Goal: Check status: Check status

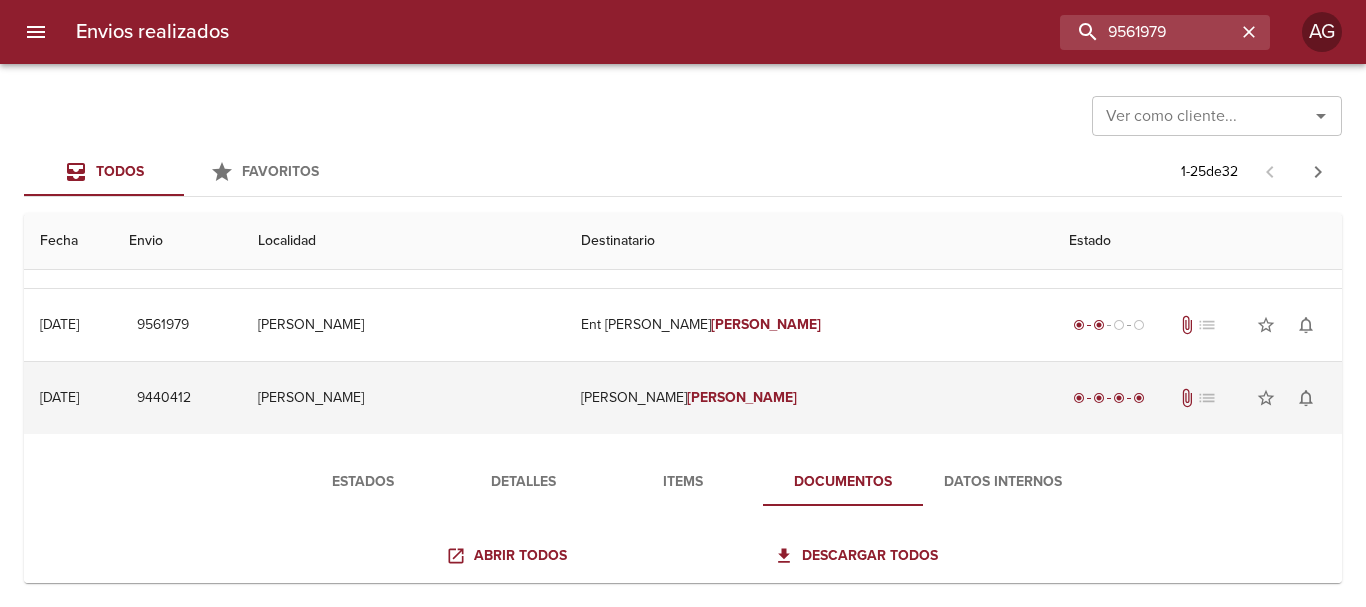
scroll to position [300, 0]
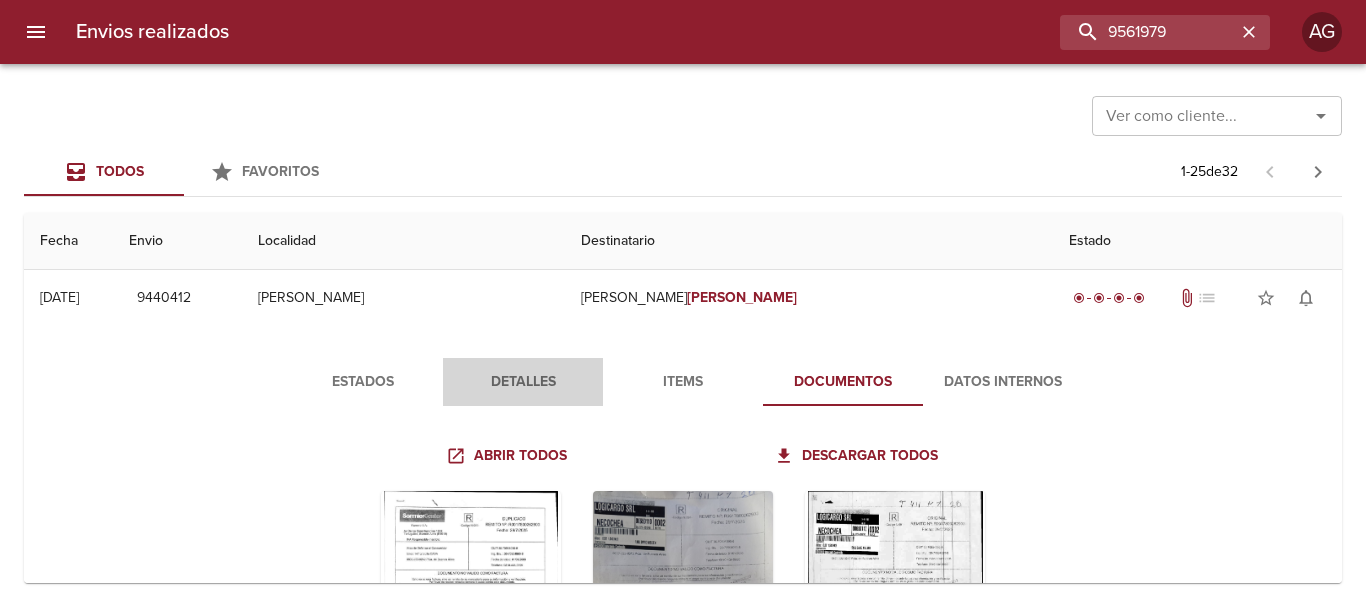
click at [547, 383] on span "Detalles" at bounding box center [523, 382] width 136 height 25
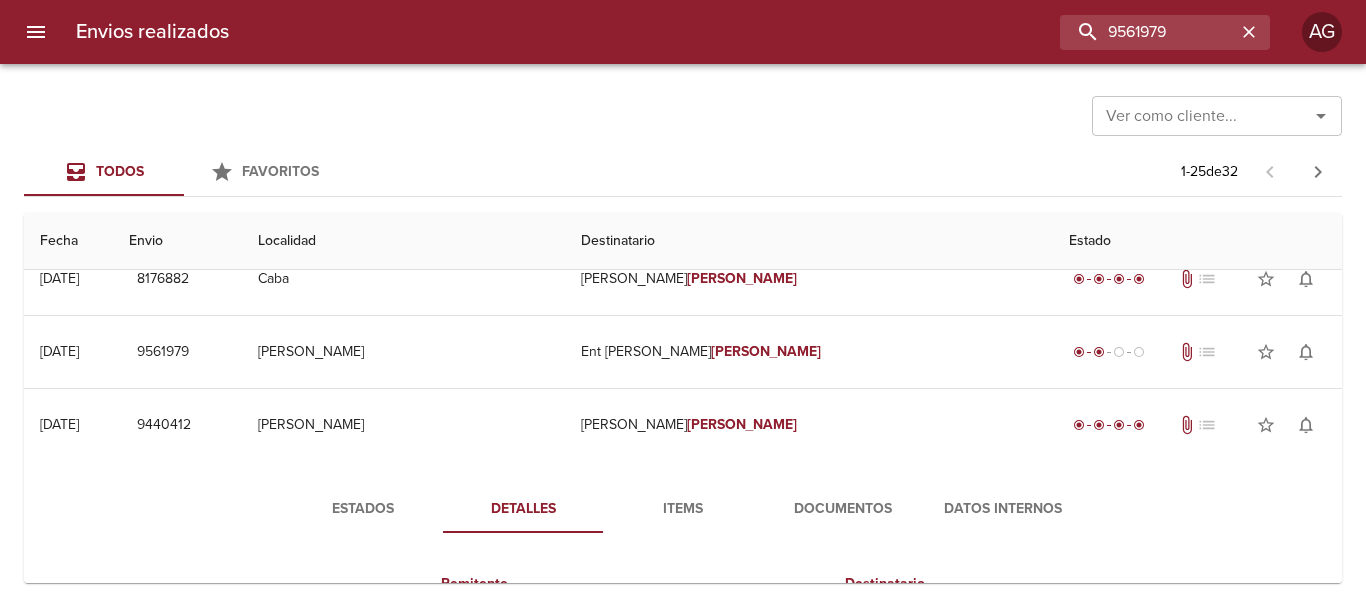
scroll to position [100, 0]
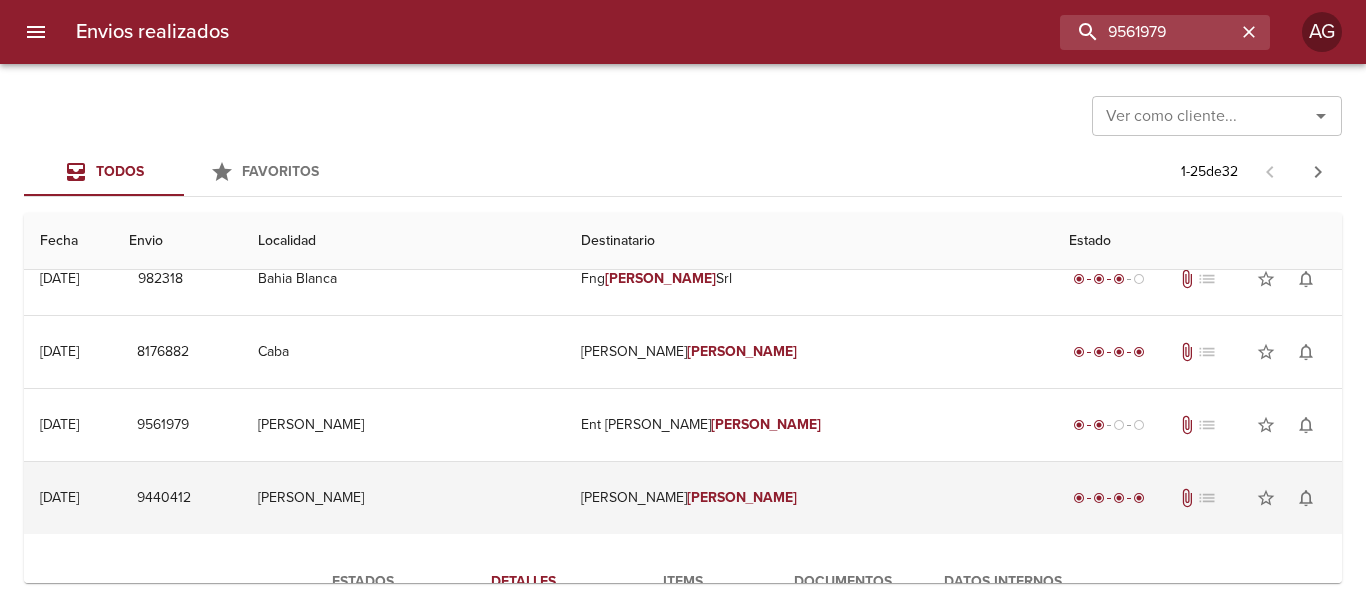
click at [662, 511] on td "[PERSON_NAME]" at bounding box center [809, 498] width 488 height 72
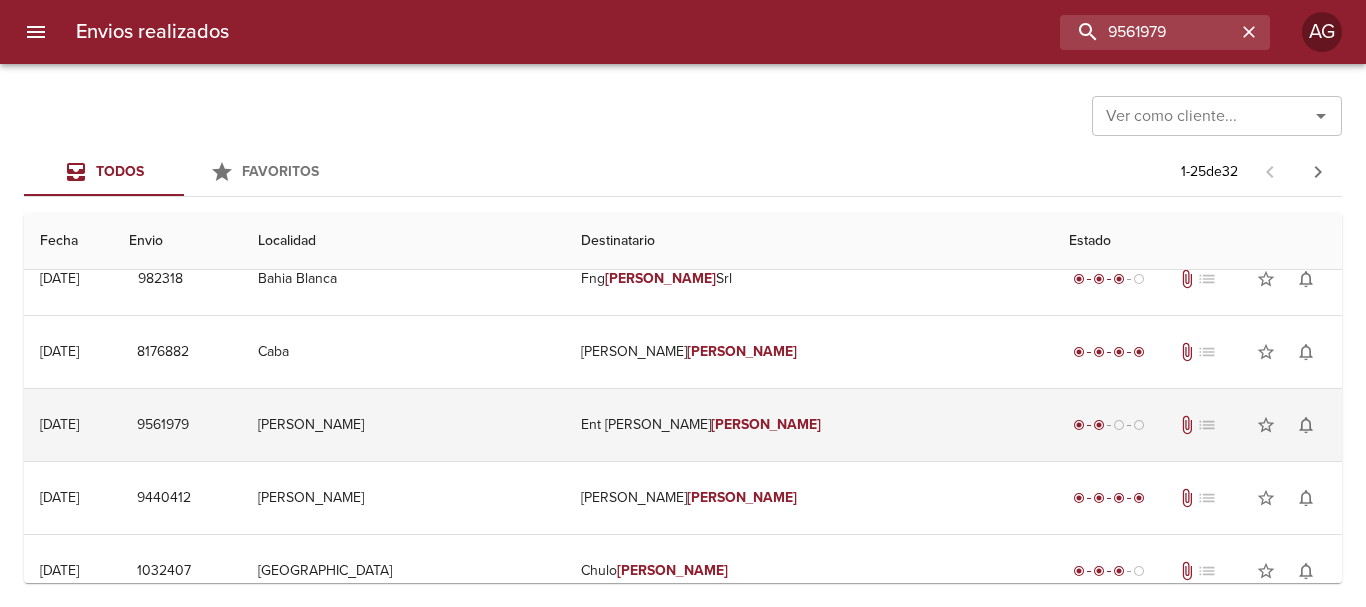
click at [678, 444] on td "Ent [PERSON_NAME]" at bounding box center [809, 425] width 488 height 72
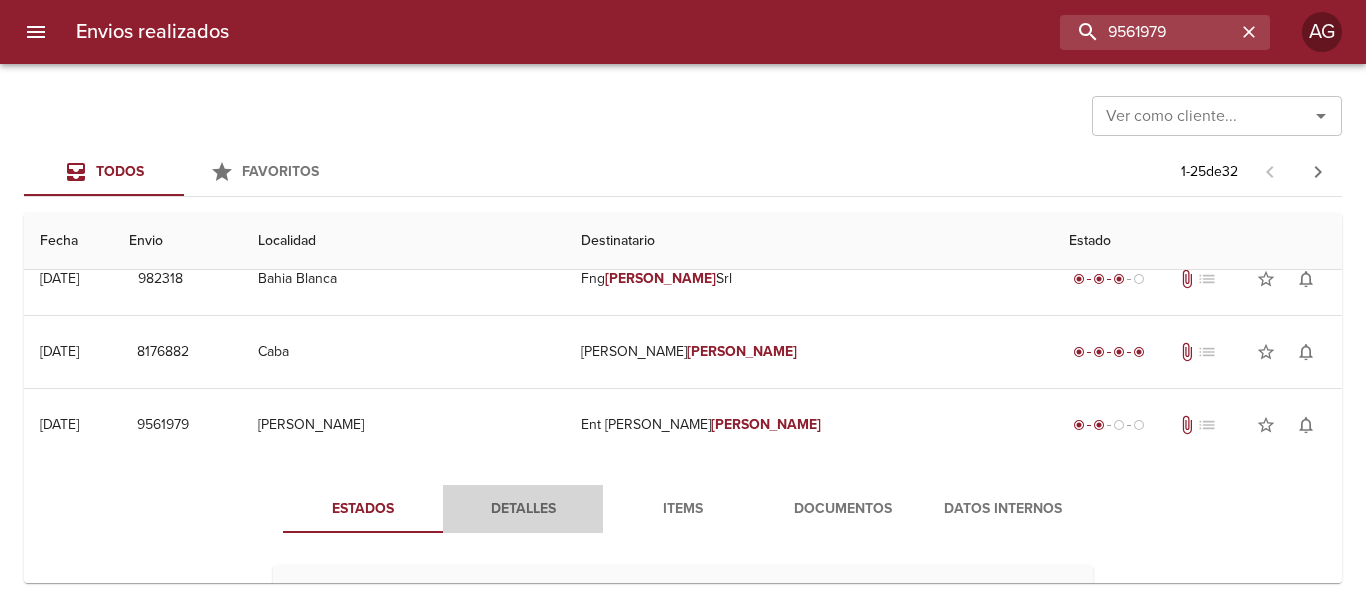
drag, startPoint x: 530, startPoint y: 504, endPoint x: 672, endPoint y: 498, distance: 142.1
click at [535, 503] on span "Detalles" at bounding box center [523, 509] width 136 height 25
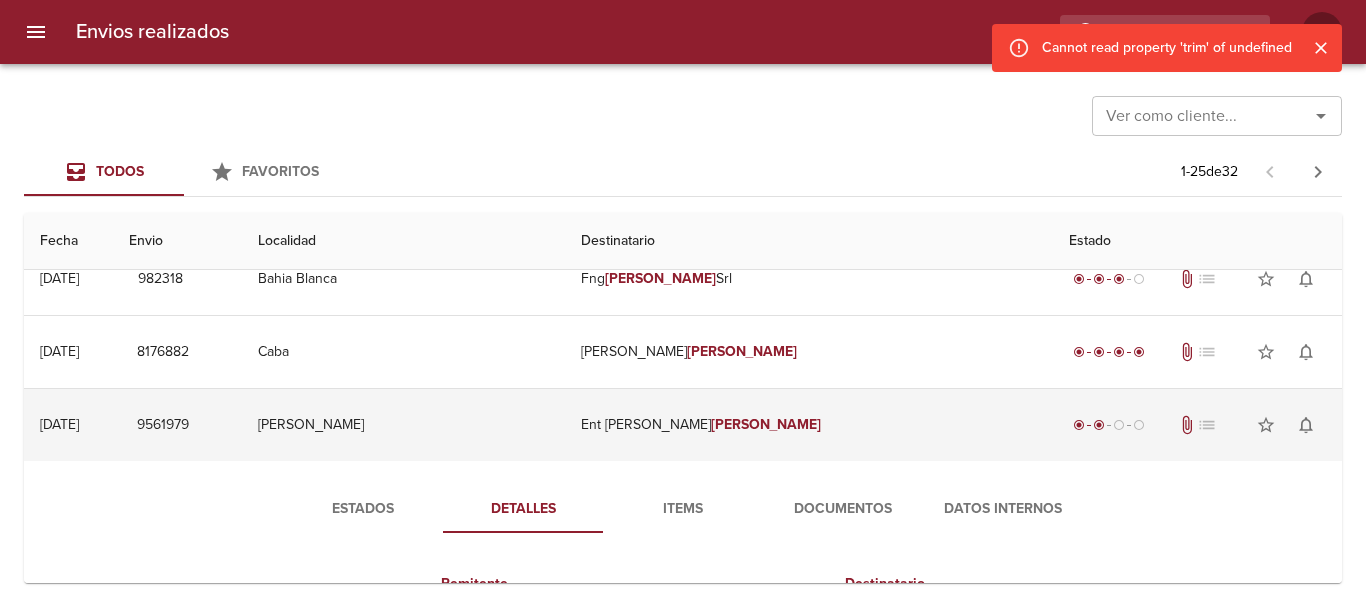
click at [763, 431] on em "[PERSON_NAME]" at bounding box center [766, 424] width 111 height 17
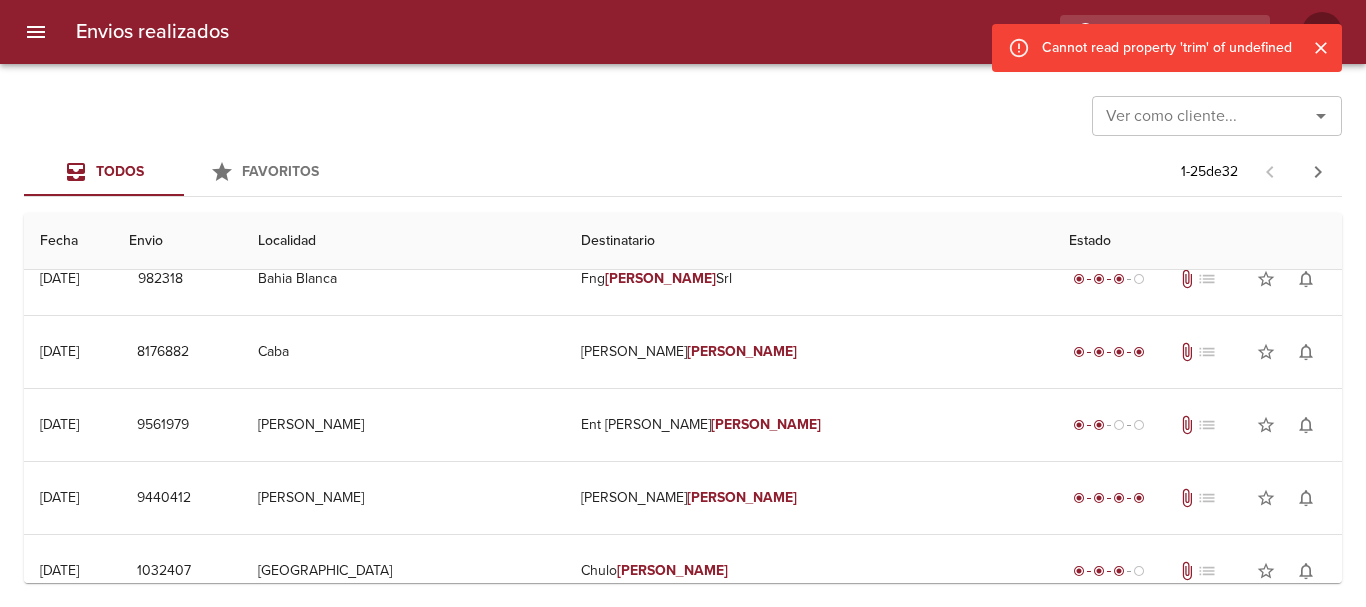
click at [1143, 40] on div "Cannot read property 'trim' of undefined" at bounding box center [1167, 48] width 250 height 36
click at [1331, 48] on button "Cerrar" at bounding box center [1321, 48] width 26 height 26
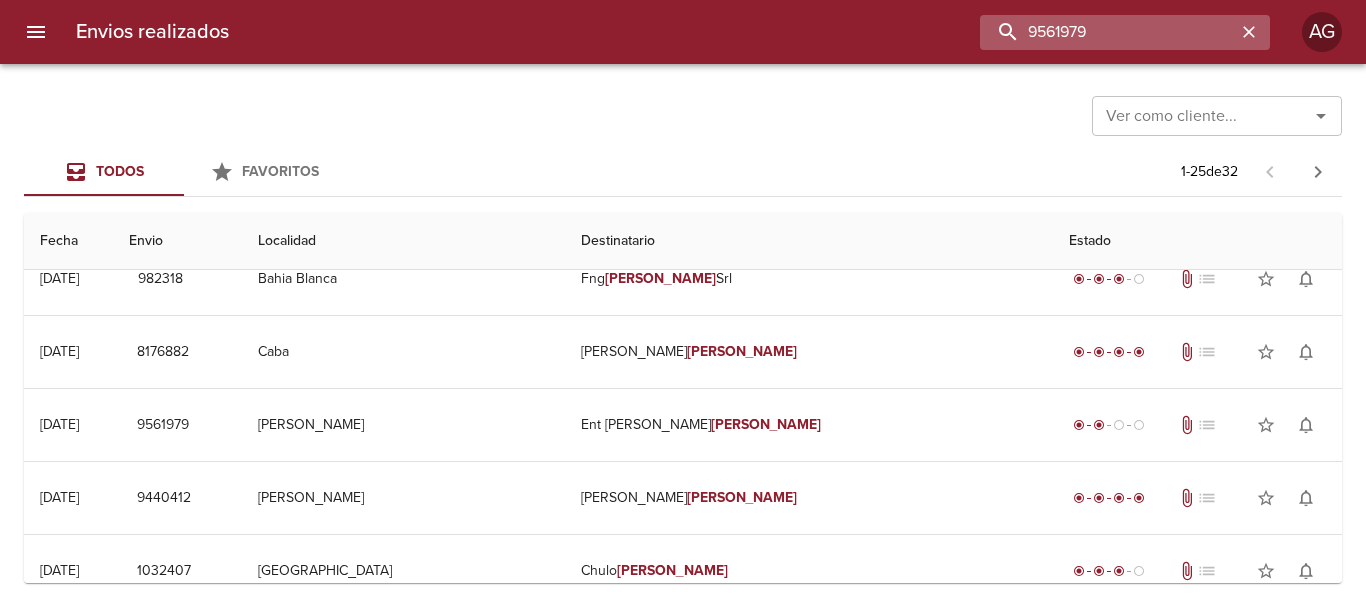
click at [1184, 39] on input "9561979" at bounding box center [1108, 32] width 256 height 35
drag, startPoint x: 1100, startPoint y: 28, endPoint x: 990, endPoint y: 28, distance: 110.0
click at [990, 28] on input "9561979" at bounding box center [1108, 32] width 256 height 35
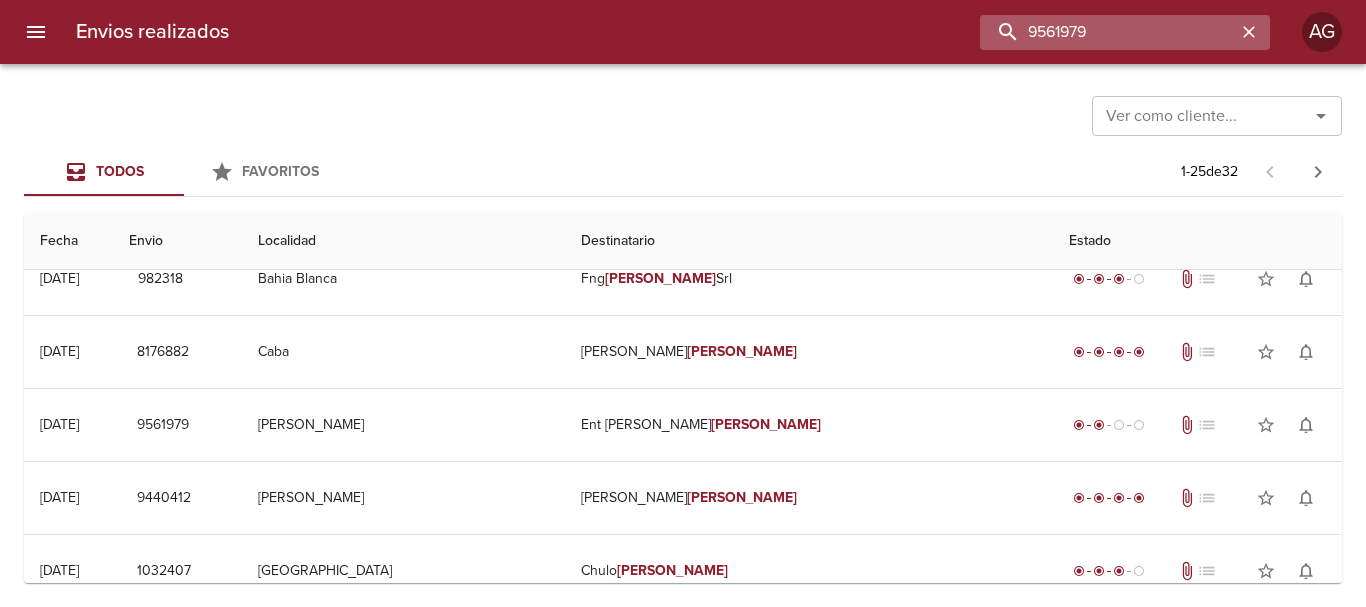
click at [990, 28] on input "9561979" at bounding box center [1108, 32] width 256 height 35
drag, startPoint x: 1093, startPoint y: 26, endPoint x: 988, endPoint y: 25, distance: 105.0
click at [988, 25] on input "9561979" at bounding box center [1108, 32] width 256 height 35
paste input "00025076"
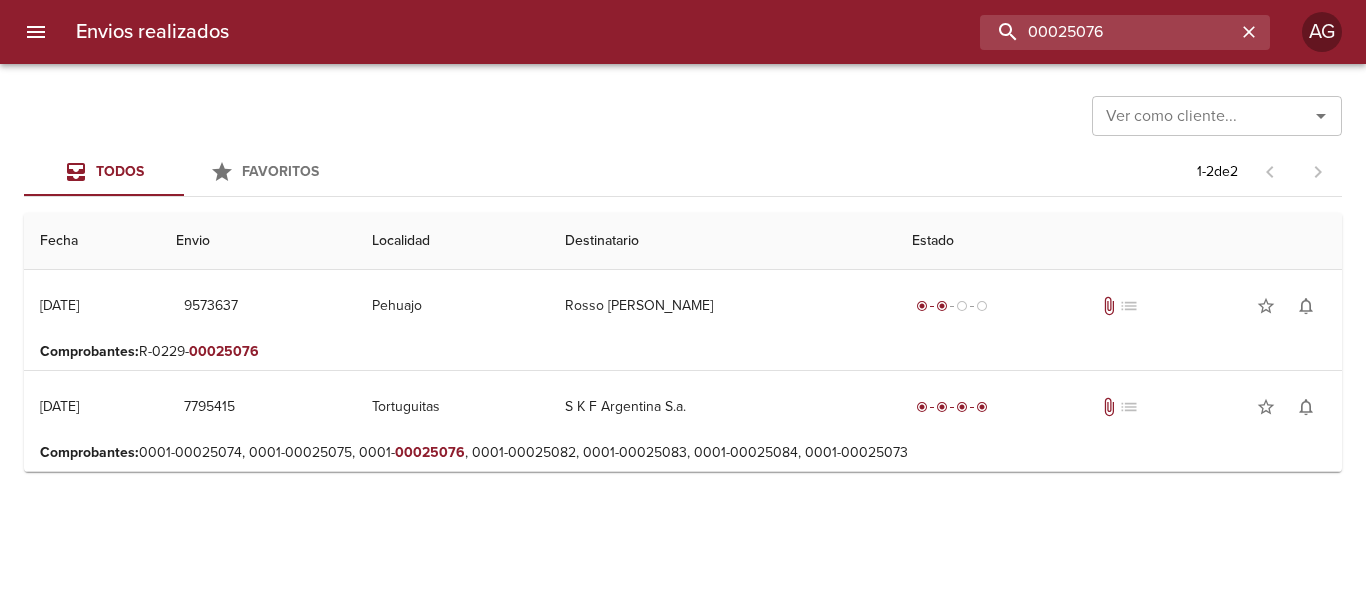
scroll to position [0, 0]
click at [1114, 24] on input "00025076" at bounding box center [1108, 32] width 256 height 35
click at [1114, 21] on input "9573637" at bounding box center [1108, 32] width 256 height 35
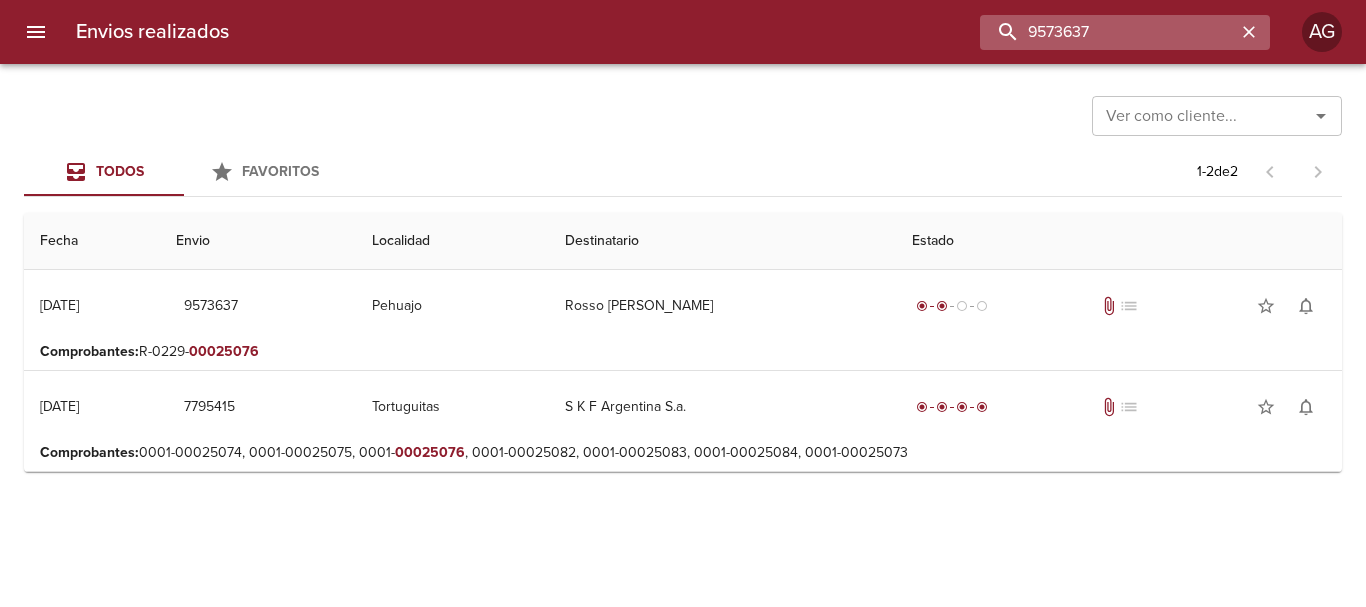
click at [1114, 21] on input "9573637" at bounding box center [1108, 32] width 256 height 35
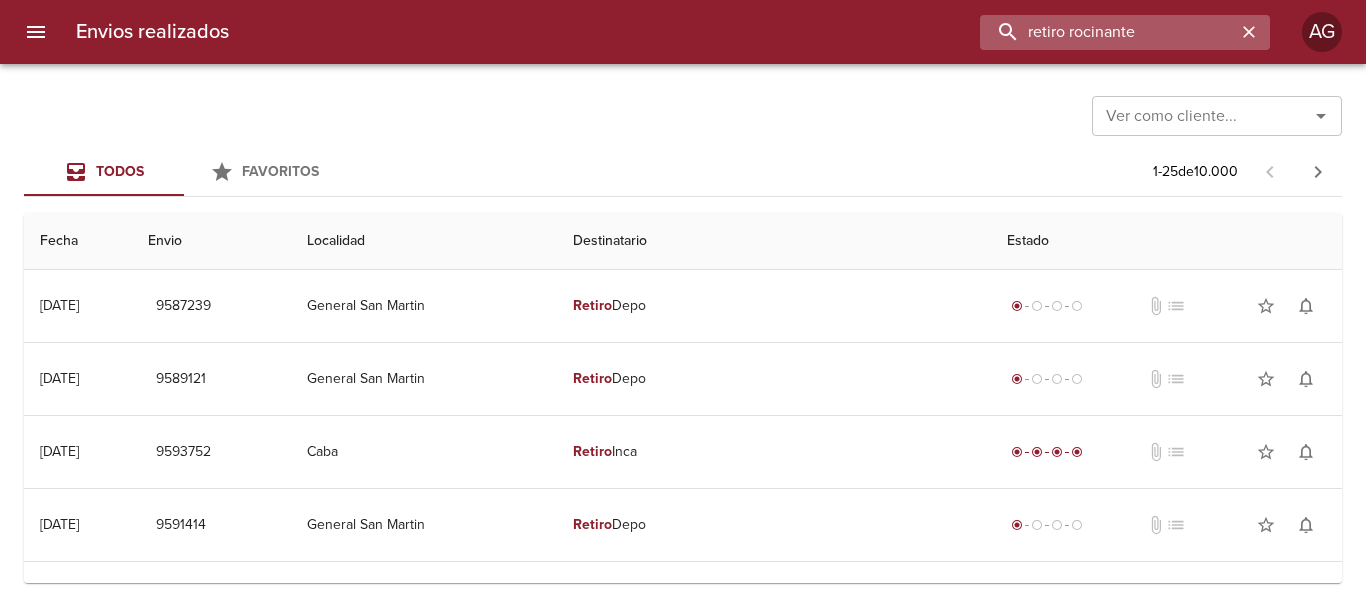
click at [1139, 19] on input "retiro rocinante" at bounding box center [1108, 32] width 256 height 35
type input "retiro pampeana"
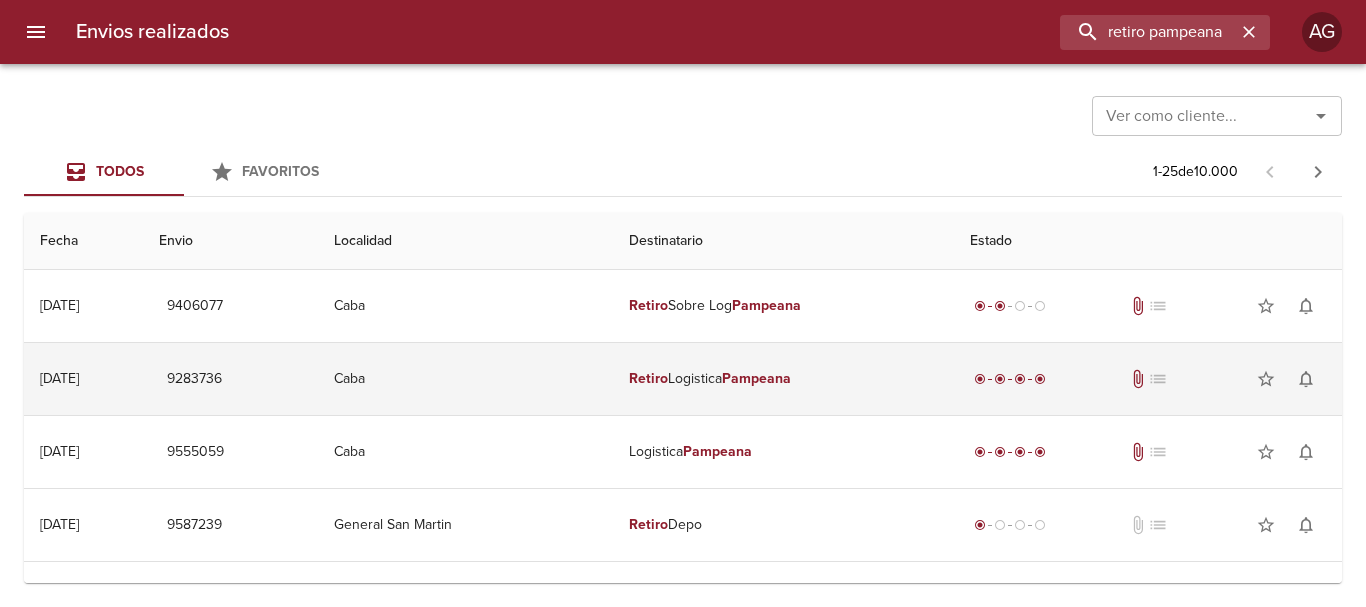
click at [750, 385] on em "Pampeana" at bounding box center [756, 378] width 69 height 17
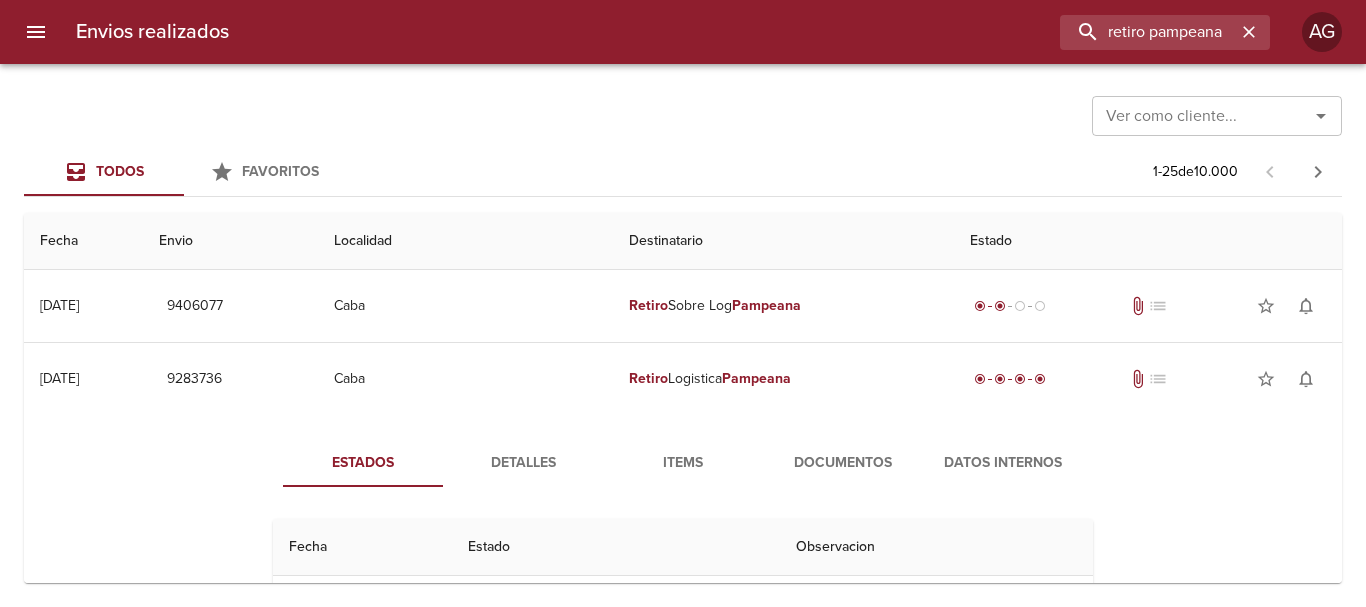
scroll to position [100, 0]
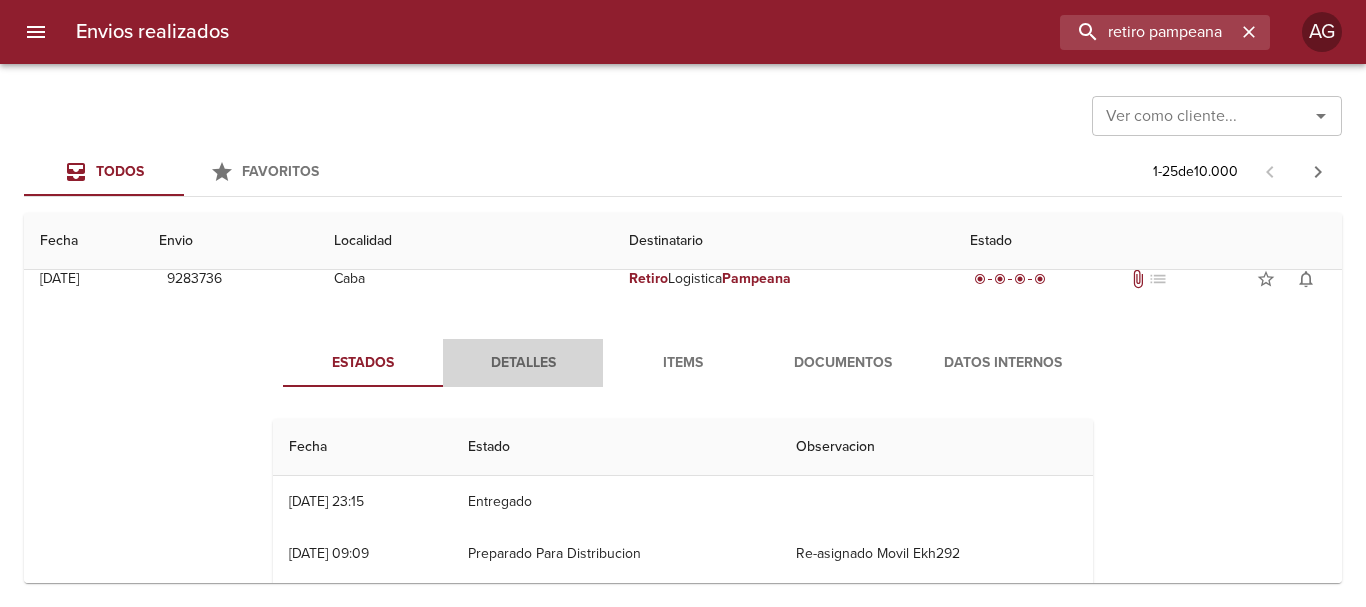
click at [530, 360] on span "Detalles" at bounding box center [523, 363] width 136 height 25
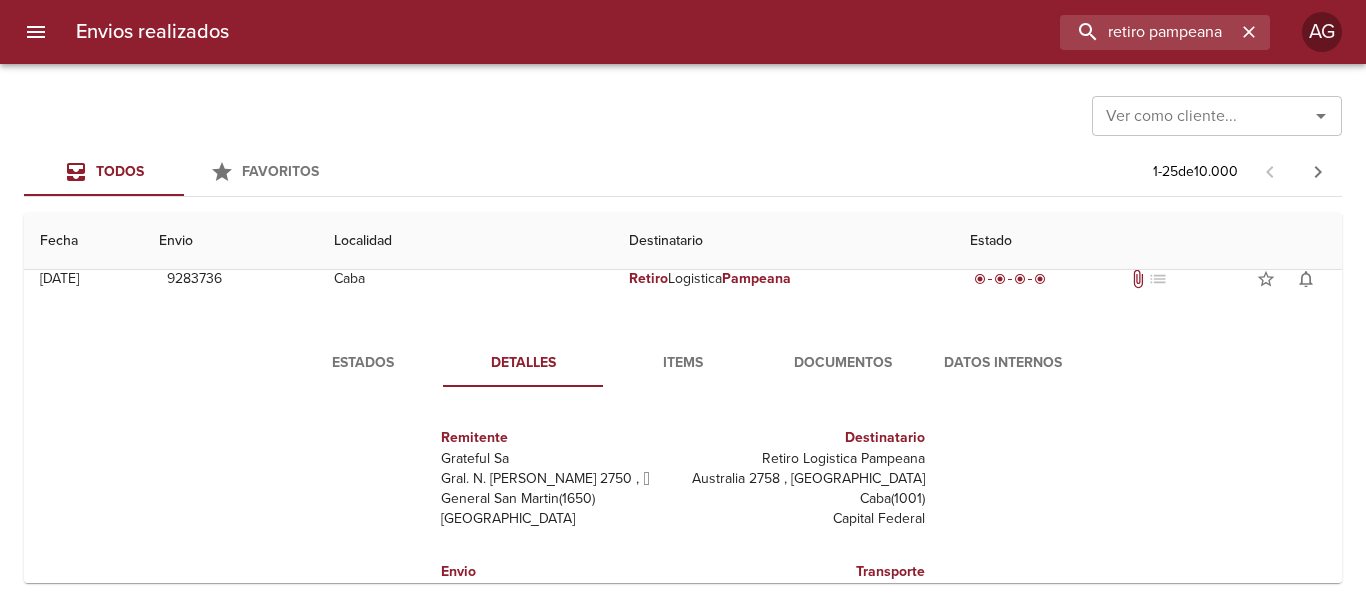
scroll to position [0, 0]
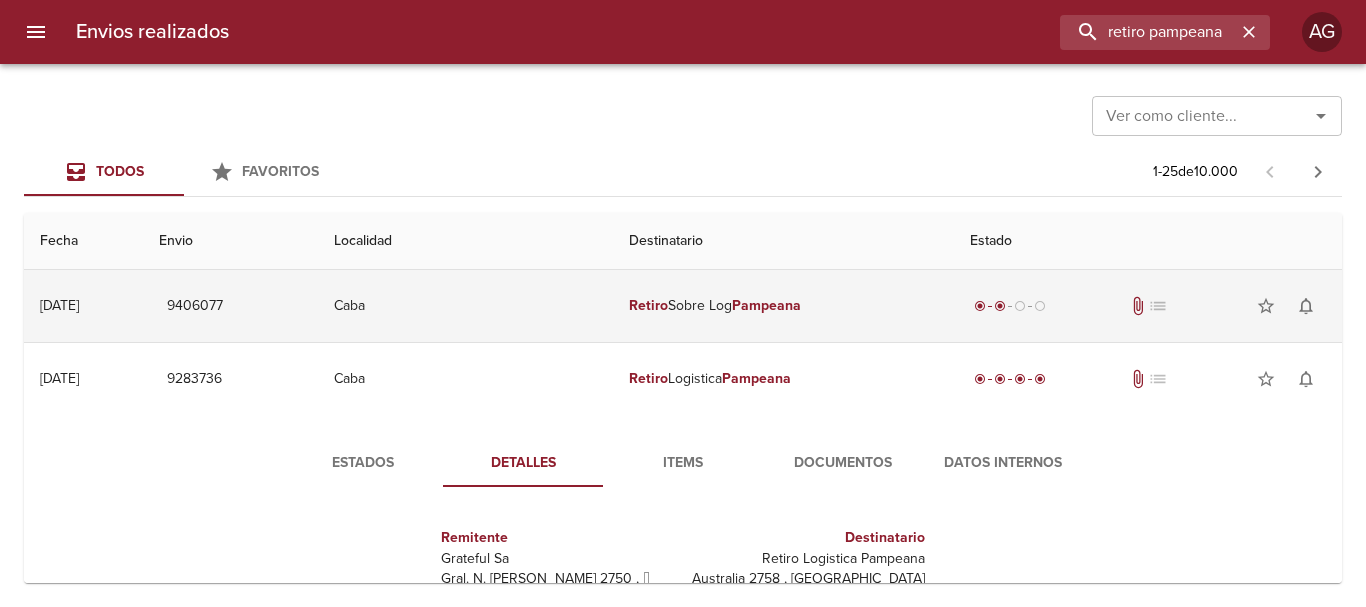
click at [729, 337] on td "Retiro Sobre Log Pampeana" at bounding box center [783, 306] width 341 height 72
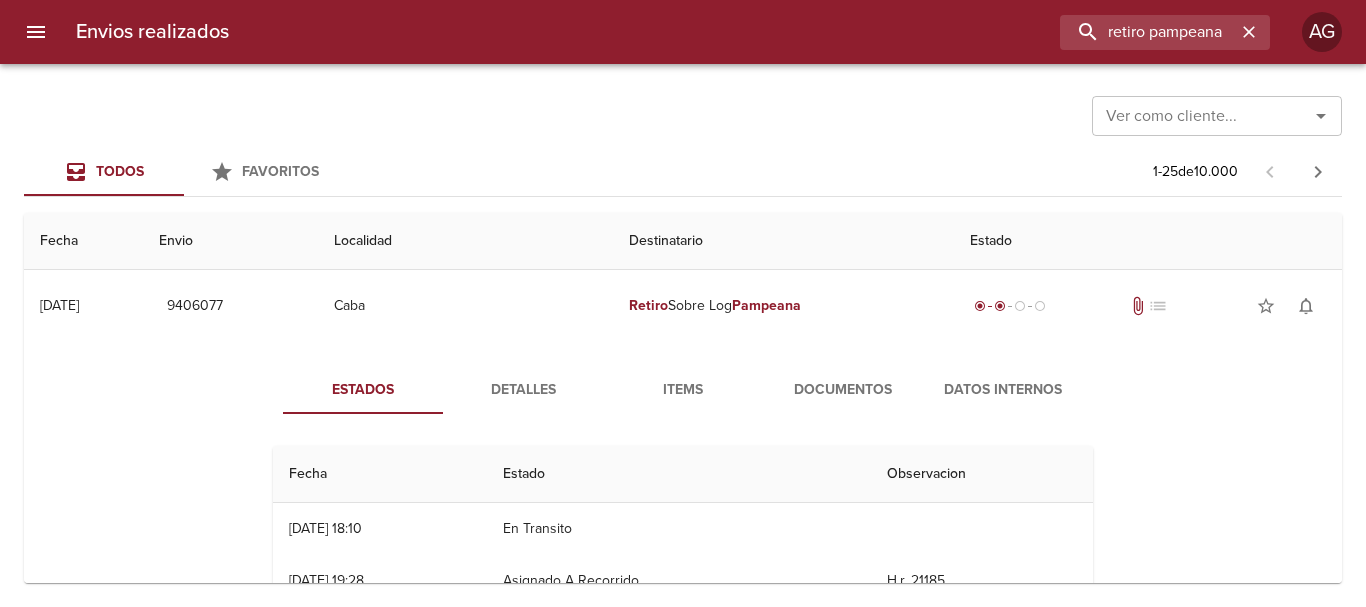
drag, startPoint x: 553, startPoint y: 392, endPoint x: 564, endPoint y: 383, distance: 14.2
click at [558, 387] on span "Detalles" at bounding box center [523, 390] width 136 height 25
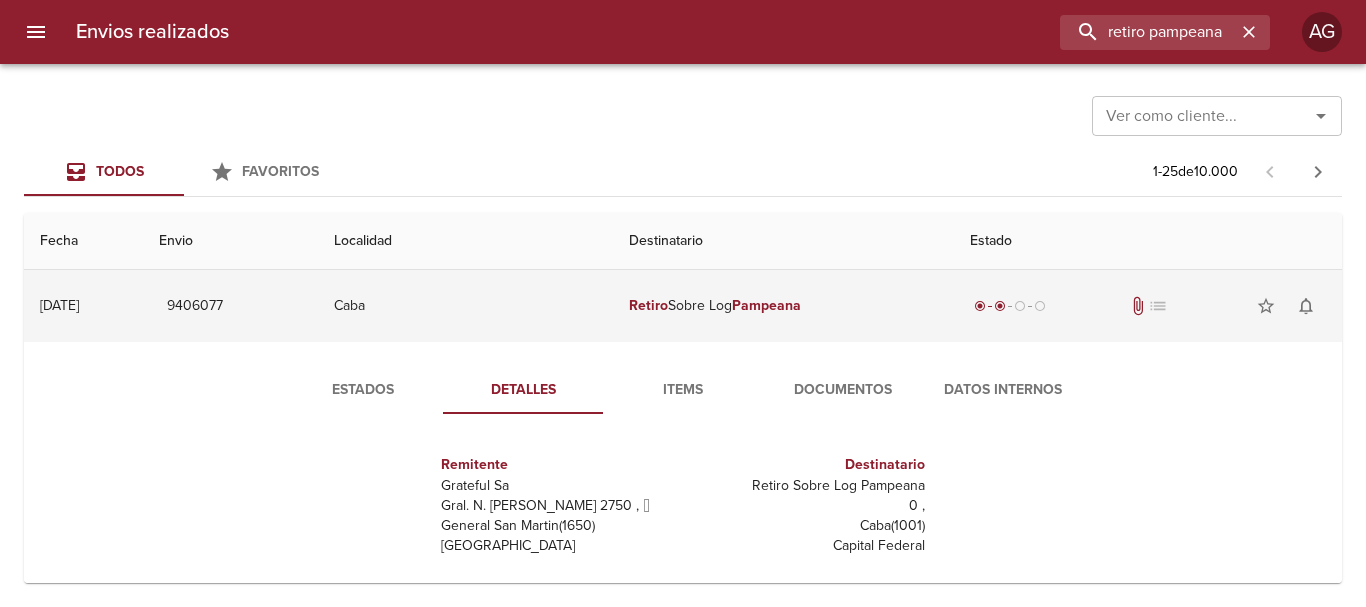
click at [710, 313] on td "Retiro Sobre Log Pampeana" at bounding box center [783, 306] width 341 height 72
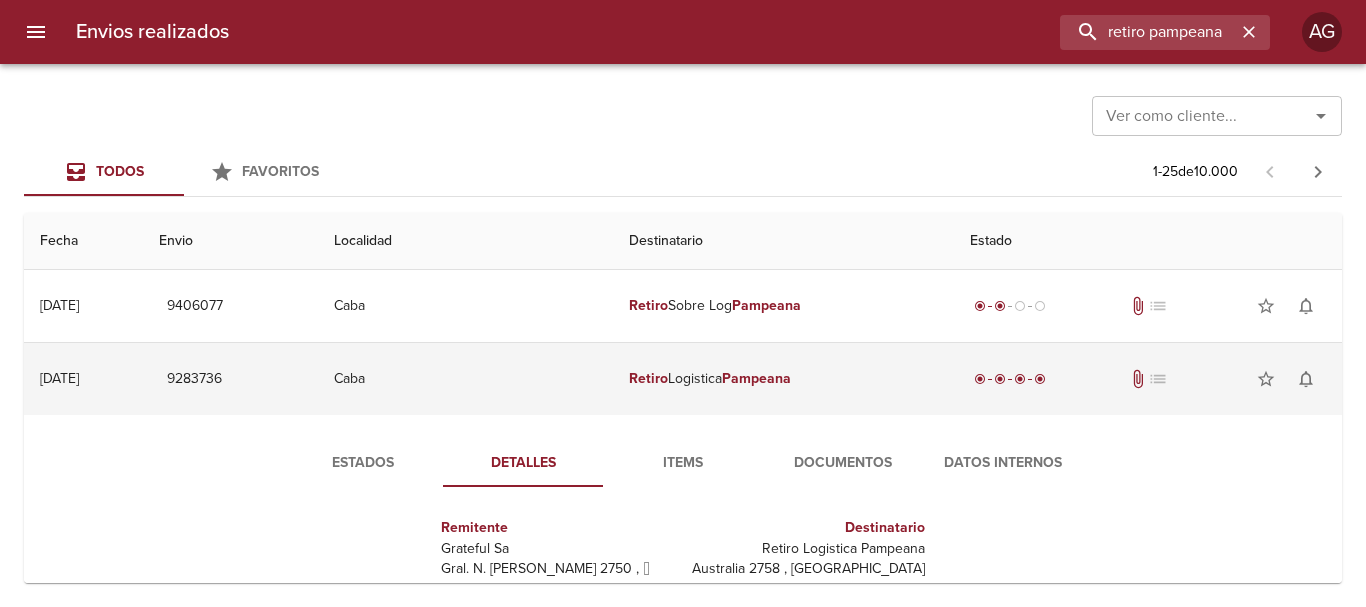
click at [696, 389] on td "Retiro Logistica Pampeana" at bounding box center [783, 379] width 341 height 72
